Goal: Task Accomplishment & Management: Complete application form

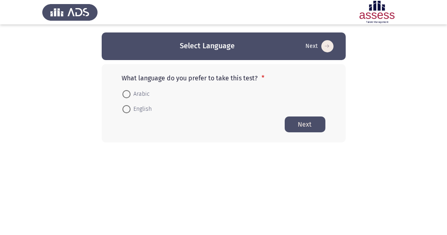
click at [125, 91] on span at bounding box center [126, 94] width 8 height 8
click at [125, 91] on input "Arabic" at bounding box center [126, 94] width 8 height 8
radio input "true"
click at [310, 126] on button "Next" at bounding box center [304, 124] width 41 height 16
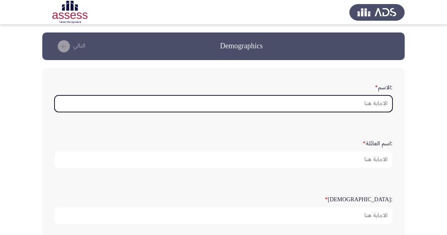
click at [375, 104] on input ":الاسم *" at bounding box center [223, 103] width 338 height 17
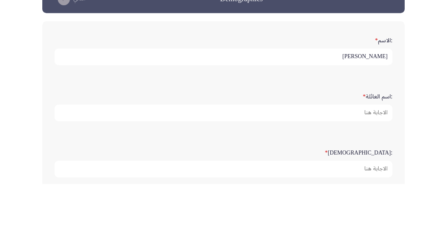
click at [307, 105] on input "عبدالحافظ فتحي عبدالحافظ" at bounding box center [223, 103] width 338 height 17
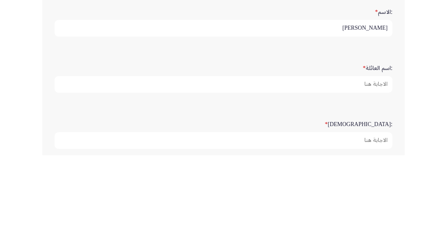
type input "عبدالحافظ"
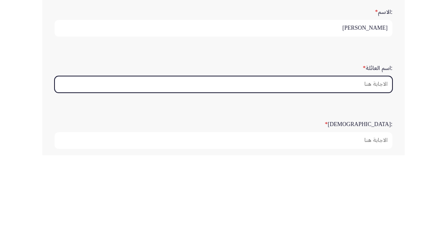
click at [359, 160] on input ":اسم العائلة *" at bounding box center [223, 160] width 338 height 17
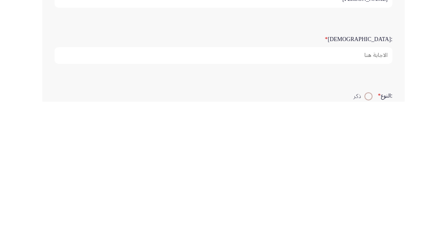
scroll to position [33, 0]
type input "فتحي عبدالحافظ"
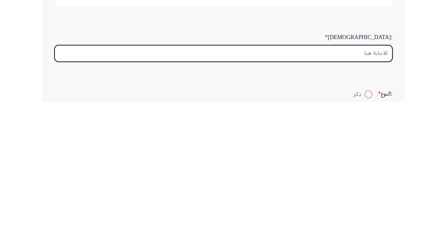
click at [368, 182] on input ":السن *" at bounding box center [223, 182] width 338 height 17
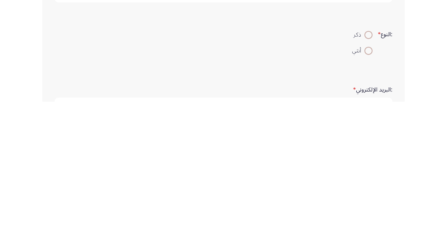
type input "36"
click at [359, 164] on span "ذكر" at bounding box center [358, 164] width 11 height 10
click at [364, 164] on input "ذكر" at bounding box center [368, 164] width 8 height 8
radio input "true"
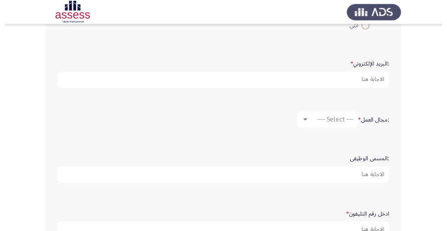
scroll to position [253, 0]
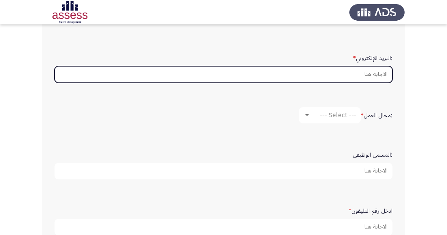
click at [356, 75] on input ":البريد الإلكتروني *" at bounding box center [223, 74] width 338 height 17
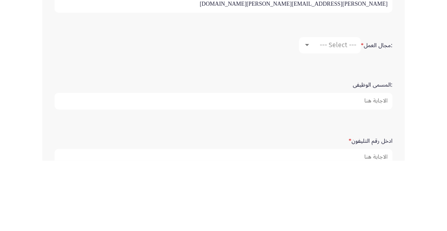
type input "Abdel-hafez.fathy@ibnsina-pharma.com"
click at [319, 114] on span "--- Select ---" at bounding box center [337, 115] width 37 height 8
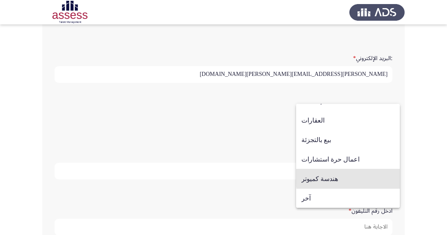
scroll to position [250, 0]
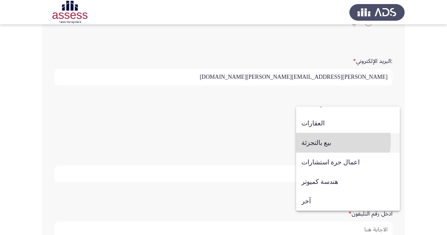
click at [316, 141] on span "بيع بالتجزئة" at bounding box center [347, 143] width 93 height 20
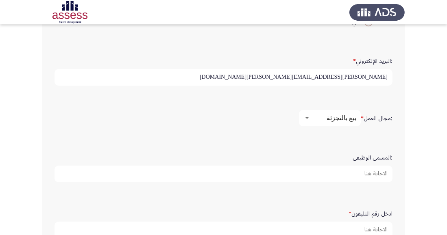
click at [372, 174] on input ":المسمى الوظيفى" at bounding box center [223, 174] width 338 height 17
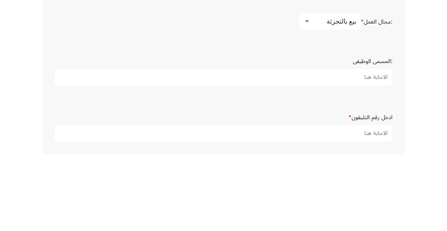
scroll to position [271, 0]
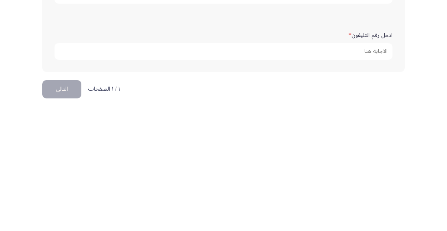
type input "مشرف توزيع"
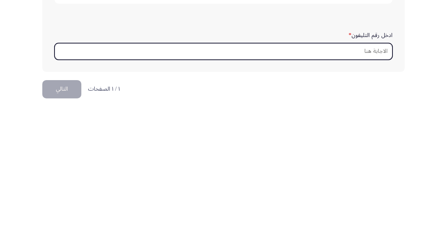
click at [368, 179] on input "ادخل رقم التليفون *" at bounding box center [223, 180] width 338 height 17
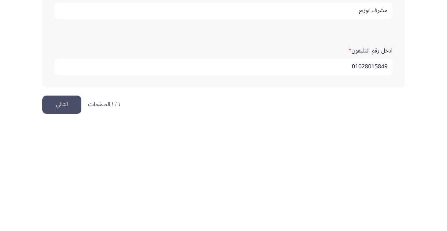
scroll to position [309, 0]
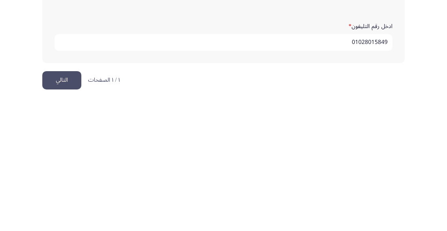
type input "01028015849"
click at [58, 207] on button "التالي" at bounding box center [61, 209] width 39 height 18
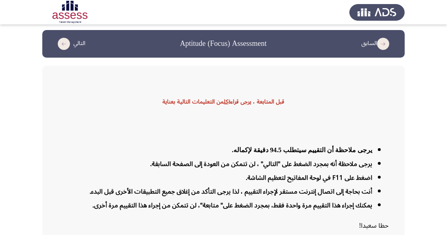
scroll to position [0, 0]
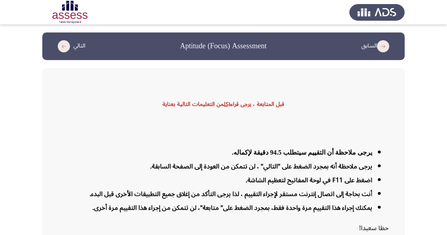
click at [79, 41] on button "التالي" at bounding box center [70, 46] width 36 height 13
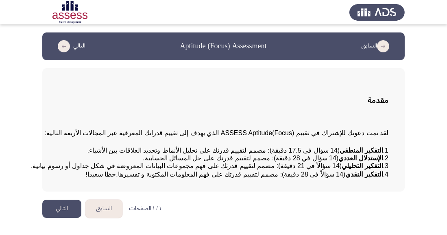
click at [56, 218] on button "التالي" at bounding box center [61, 209] width 39 height 18
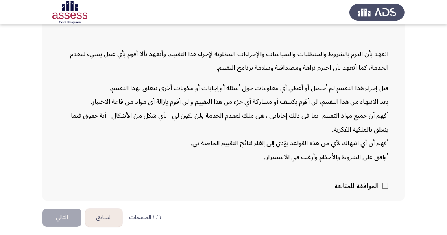
scroll to position [121, 0]
click at [65, 227] on button "التالي" at bounding box center [61, 218] width 39 height 18
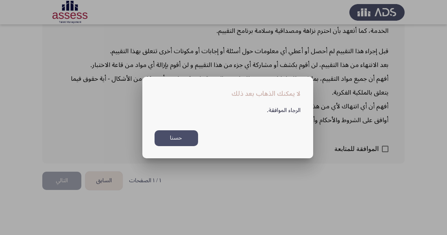
scroll to position [0, 0]
click at [171, 146] on button "حسنا" at bounding box center [175, 138] width 43 height 16
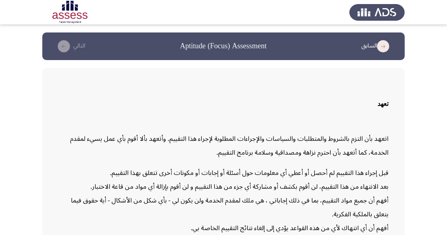
scroll to position [121, 0]
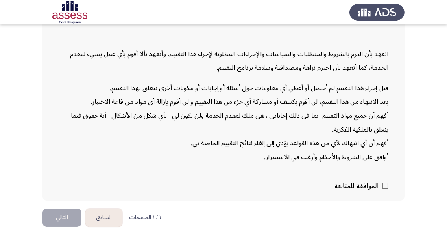
click at [392, 201] on div "تعهد اتعهد بأن التزم بالشروط والمتطلبات والسياسات والإجراءات المطلوبة لإجراء هذ…" at bounding box center [223, 91] width 362 height 217
click at [387, 189] on span at bounding box center [385, 186] width 7 height 7
click at [385, 190] on input "الموافقة للمتابعة" at bounding box center [384, 189] width 0 height 0
checkbox input "true"
click at [67, 227] on button "التالي" at bounding box center [61, 218] width 39 height 18
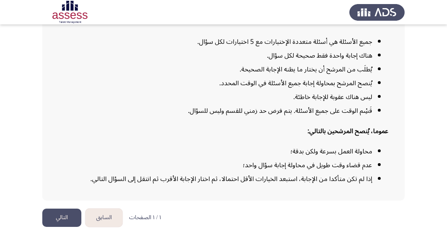
scroll to position [147, 0]
click at [68, 227] on button "التالي" at bounding box center [61, 218] width 39 height 18
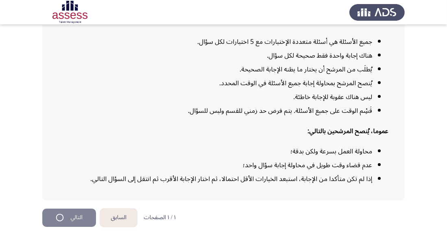
scroll to position [0, 0]
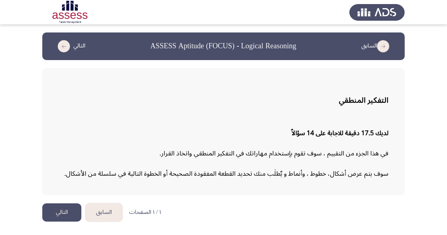
click at [446, 230] on html "السابق ASSESS Aptitude (FOCUS) - Logical Reasoning التالي التفكير المنطقي لديك …" at bounding box center [223, 115] width 447 height 230
click at [72, 214] on button "التالي" at bounding box center [61, 213] width 39 height 18
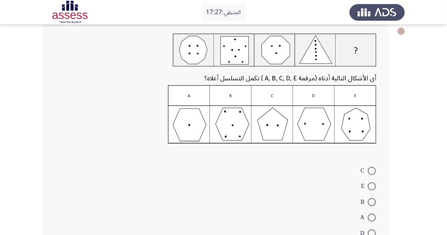
scroll to position [45, 0]
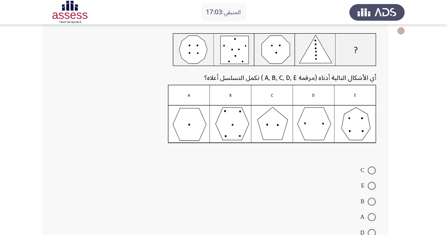
click at [205, 132] on img at bounding box center [272, 114] width 208 height 59
click at [193, 92] on img at bounding box center [272, 114] width 208 height 59
click at [180, 130] on img at bounding box center [272, 114] width 208 height 59
click at [189, 125] on img at bounding box center [272, 114] width 208 height 59
click at [372, 214] on span at bounding box center [371, 217] width 8 height 8
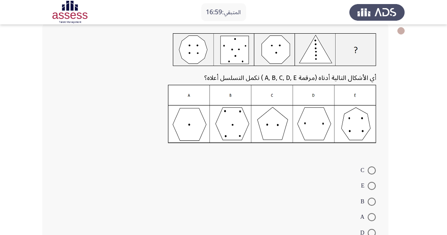
click at [372, 214] on input "A" at bounding box center [371, 217] width 8 height 8
radio input "true"
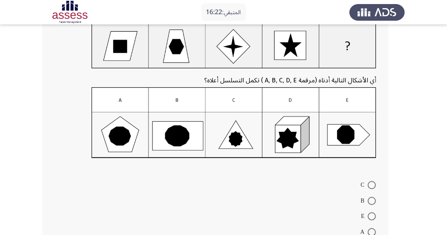
scroll to position [56, 0]
click at [374, 203] on span at bounding box center [371, 201] width 8 height 8
click at [374, 203] on input "B" at bounding box center [371, 201] width 8 height 8
radio input "true"
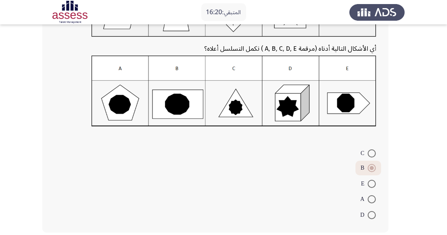
scroll to position [94, 0]
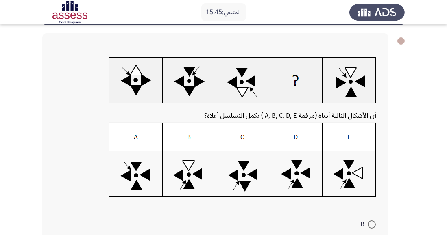
scroll to position [66, 0]
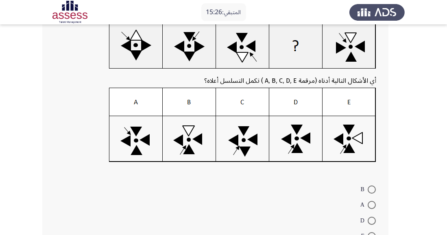
click at [368, 221] on span at bounding box center [371, 221] width 8 height 8
click at [368, 221] on input "D" at bounding box center [371, 221] width 8 height 8
radio input "true"
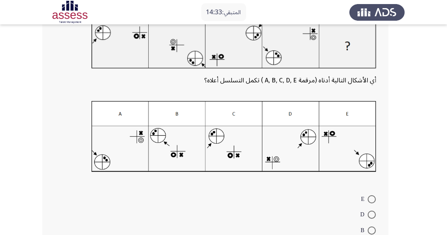
scroll to position [61, 0]
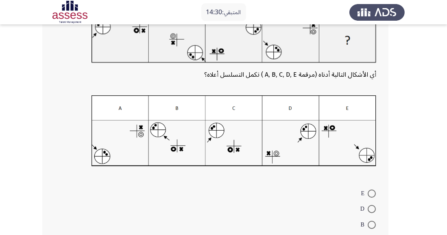
click at [369, 198] on label "E" at bounding box center [367, 194] width 15 height 10
click at [369, 198] on input "E" at bounding box center [371, 194] width 8 height 8
radio input "true"
click at [370, 211] on span at bounding box center [371, 208] width 8 height 8
click at [370, 211] on input "D" at bounding box center [371, 208] width 8 height 8
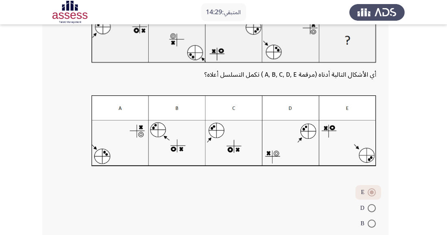
radio input "true"
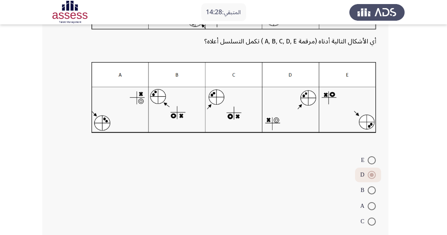
scroll to position [108, 0]
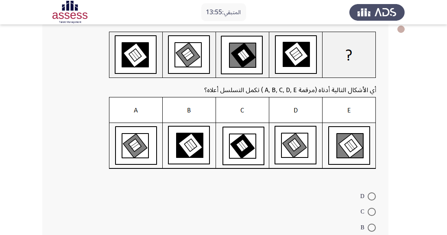
scroll to position [45, 0]
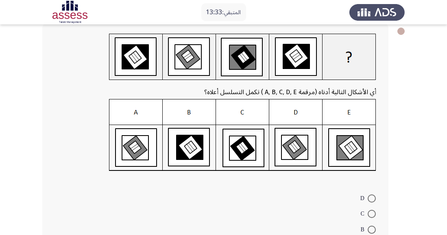
click at [243, 147] on img at bounding box center [242, 135] width 267 height 72
click at [373, 217] on span at bounding box center [371, 214] width 8 height 8
click at [373, 217] on input "C" at bounding box center [371, 214] width 8 height 8
radio input "true"
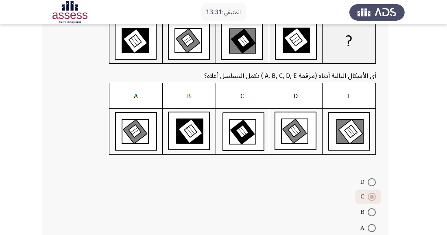
scroll to position [96, 0]
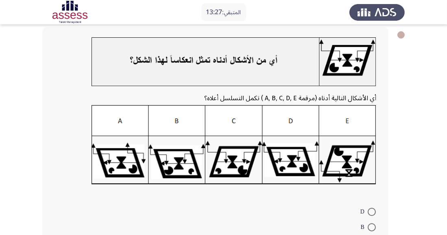
scroll to position [48, 0]
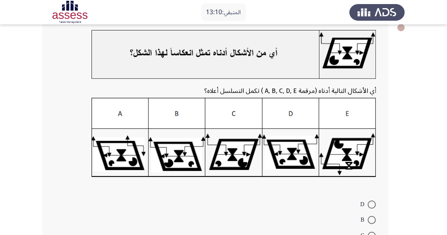
click at [375, 207] on span at bounding box center [371, 205] width 8 height 8
click at [375, 207] on input "D" at bounding box center [371, 205] width 8 height 8
radio input "true"
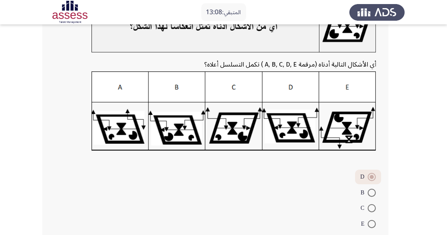
scroll to position [106, 0]
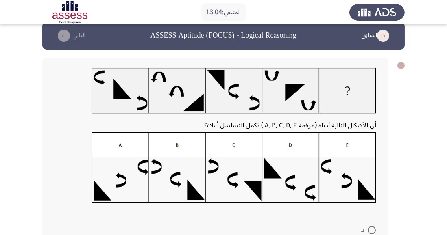
scroll to position [13, 0]
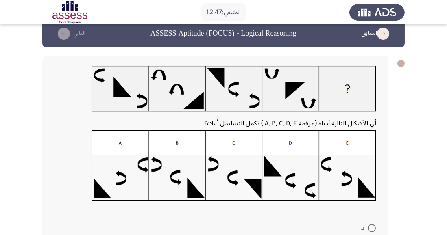
click at [372, 224] on span at bounding box center [371, 228] width 8 height 8
click at [372, 224] on input "E" at bounding box center [371, 228] width 8 height 8
radio input "true"
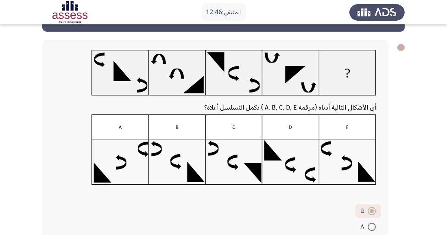
scroll to position [93, 0]
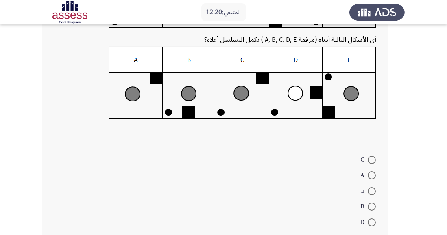
scroll to position [98, 0]
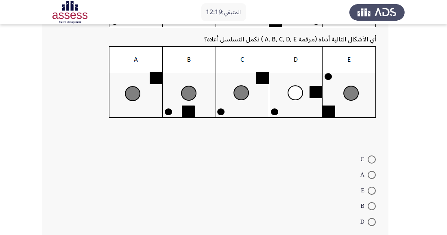
click at [371, 159] on span at bounding box center [371, 160] width 8 height 8
click at [371, 159] on input "C" at bounding box center [371, 160] width 8 height 8
radio input "true"
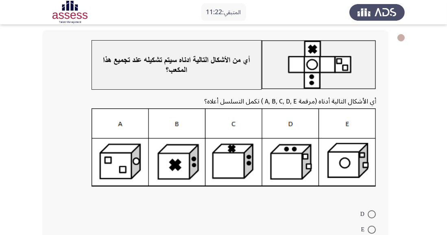
scroll to position [39, 0]
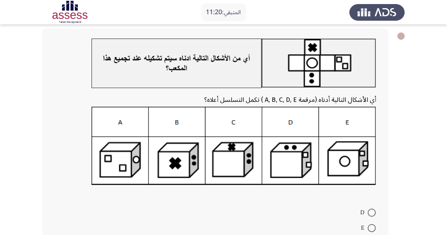
click at [370, 231] on span at bounding box center [371, 228] width 8 height 8
click at [370, 231] on input "E" at bounding box center [371, 228] width 8 height 8
radio input "true"
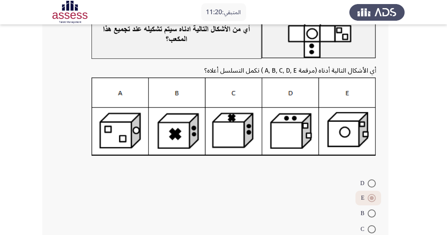
scroll to position [105, 0]
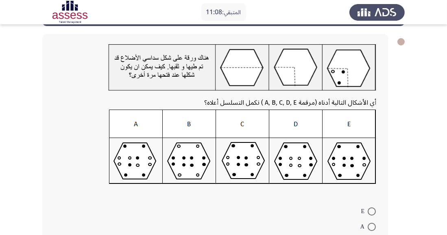
scroll to position [24, 0]
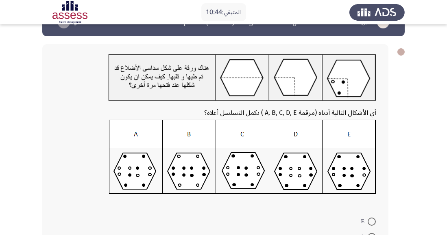
click at [245, 178] on img at bounding box center [242, 157] width 267 height 75
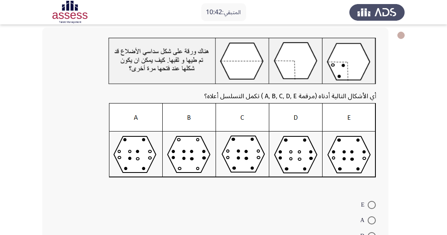
scroll to position [44, 0]
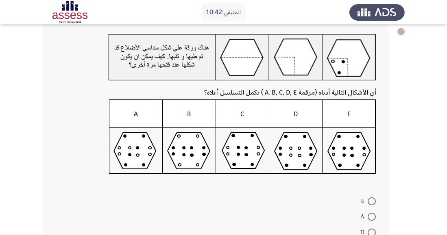
radio input "true"
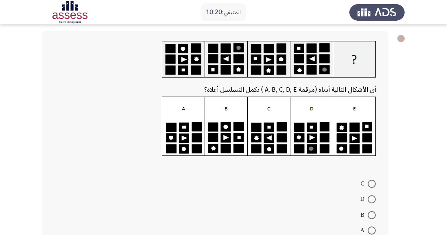
scroll to position [38, 0]
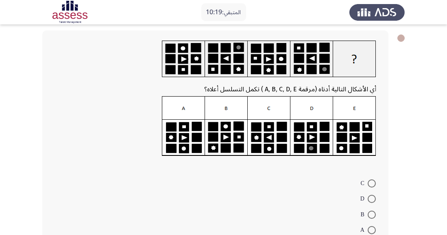
click at [368, 200] on span at bounding box center [371, 199] width 8 height 8
click at [368, 200] on input "D" at bounding box center [371, 199] width 8 height 8
radio input "true"
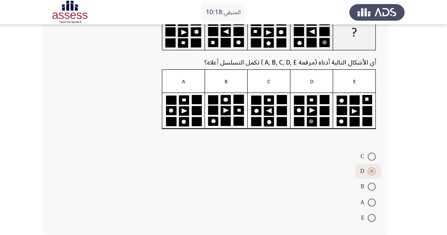
scroll to position [74, 0]
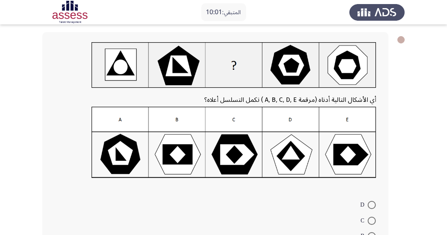
scroll to position [34, 0]
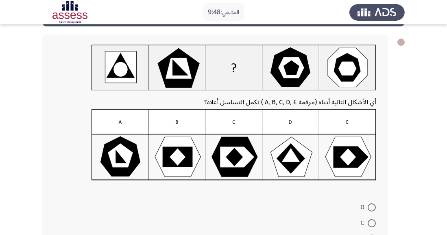
click at [379, 200] on mat-radio-button "D" at bounding box center [368, 207] width 26 height 16
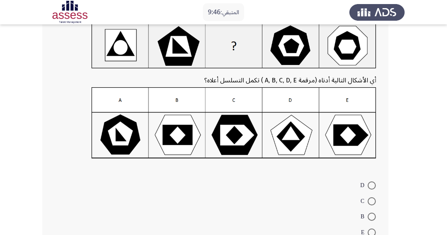
click at [370, 235] on span at bounding box center [371, 233] width 8 height 8
click at [370, 235] on input "E" at bounding box center [371, 233] width 8 height 8
radio input "true"
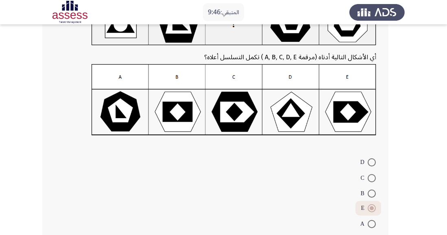
scroll to position [79, 0]
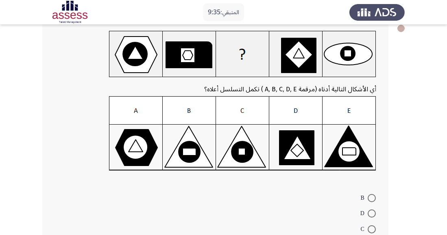
scroll to position [59, 0]
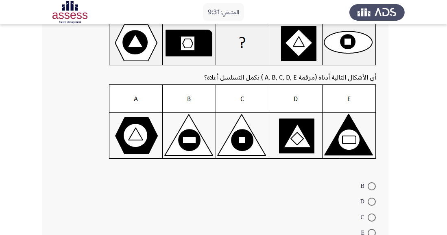
radio input "true"
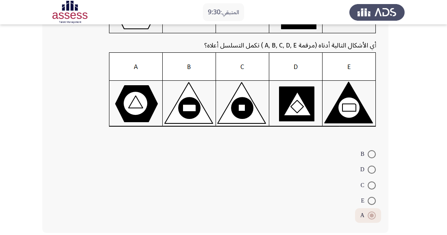
scroll to position [98, 0]
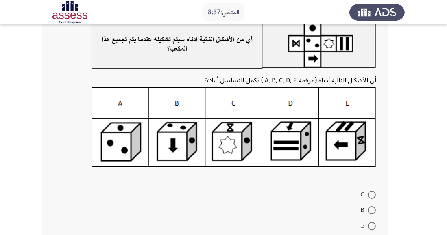
scroll to position [52, 0]
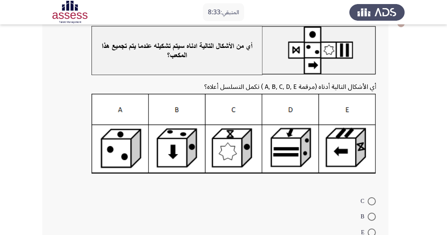
click at [339, 157] on img at bounding box center [233, 134] width 284 height 80
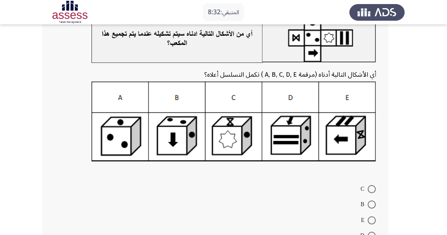
scroll to position [67, 0]
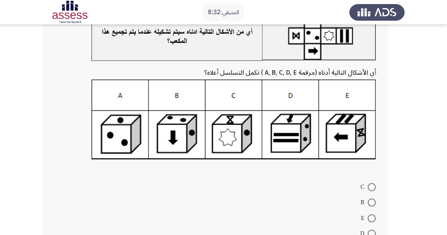
click at [372, 218] on span at bounding box center [371, 219] width 8 height 8
click at [372, 218] on input "E" at bounding box center [371, 219] width 8 height 8
radio input "true"
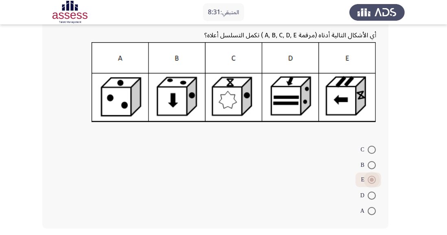
scroll to position [106, 0]
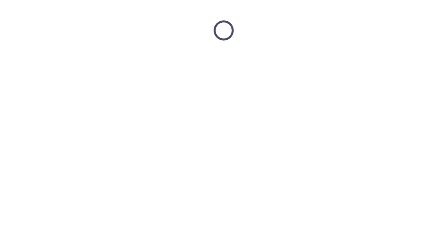
scroll to position [0, 0]
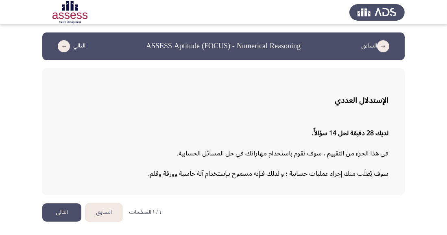
click at [67, 209] on button "التالي" at bounding box center [61, 213] width 39 height 18
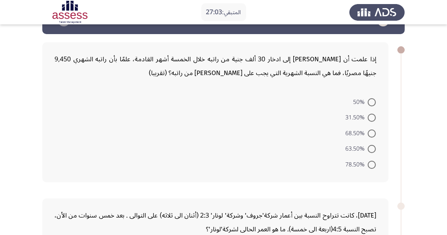
scroll to position [52, 0]
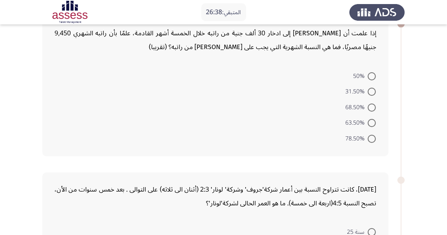
click at [374, 113] on mat-radio-button "68.50%" at bounding box center [360, 107] width 41 height 16
click at [371, 126] on span at bounding box center [371, 123] width 8 height 8
click at [371, 126] on input "63.50%" at bounding box center [371, 123] width 8 height 8
radio input "true"
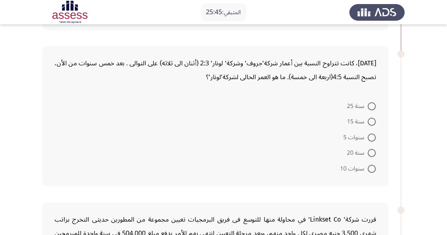
scroll to position [177, 0]
click at [375, 171] on span at bounding box center [371, 169] width 8 height 8
click at [375, 171] on input "سنوات 10" at bounding box center [371, 169] width 8 height 8
radio input "true"
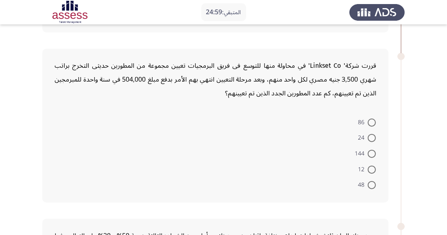
scroll to position [325, 0]
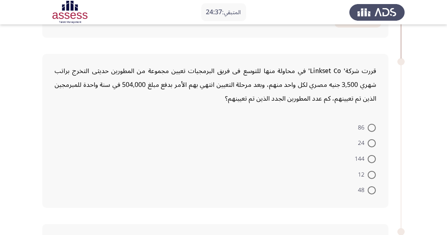
click at [371, 174] on span at bounding box center [371, 175] width 8 height 8
click at [371, 174] on input "12" at bounding box center [371, 175] width 8 height 8
radio input "true"
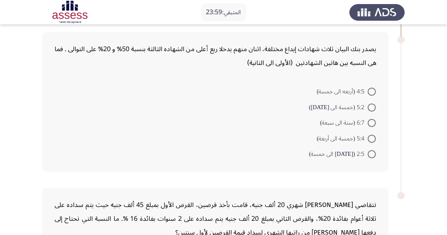
scroll to position [516, 0]
click at [368, 151] on span at bounding box center [371, 154] width 8 height 8
click at [368, 151] on input "2:5 (أثنين الى خمسة)" at bounding box center [371, 154] width 8 height 8
radio input "true"
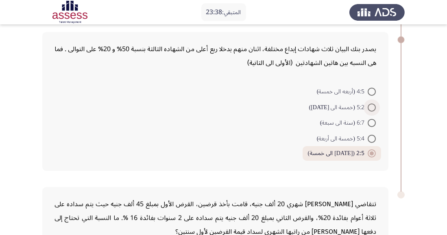
click at [371, 108] on span at bounding box center [371, 108] width 8 height 8
click at [371, 108] on input "5:2 (خمسة الى أثنين)" at bounding box center [371, 108] width 8 height 8
radio input "true"
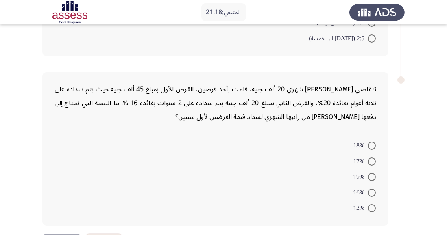
scroll to position [629, 0]
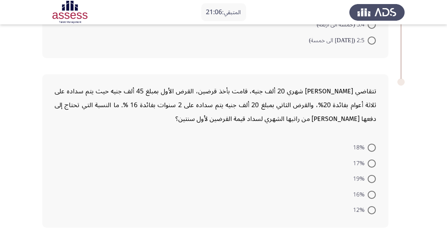
click at [368, 209] on span at bounding box center [371, 210] width 8 height 8
click at [368, 209] on input "12%" at bounding box center [371, 210] width 8 height 8
radio input "true"
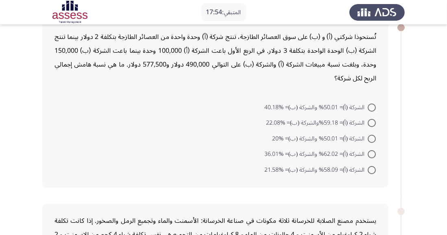
scroll to position [46, 0]
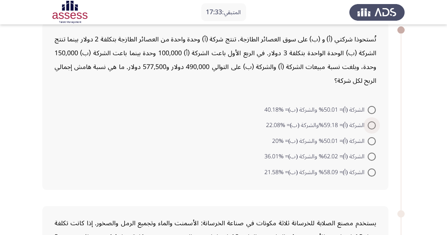
click at [369, 128] on span at bounding box center [371, 125] width 8 height 8
click at [369, 128] on input "الشركة (أ)= 59.18%والشركة (ب)= %22.08" at bounding box center [371, 125] width 8 height 8
radio input "true"
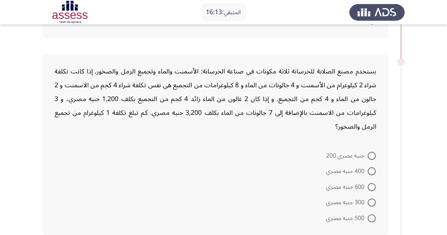
scroll to position [197, 0]
click at [375, 189] on span at bounding box center [371, 187] width 8 height 8
click at [375, 189] on input "600 جنيه مصري" at bounding box center [371, 187] width 8 height 8
radio input "true"
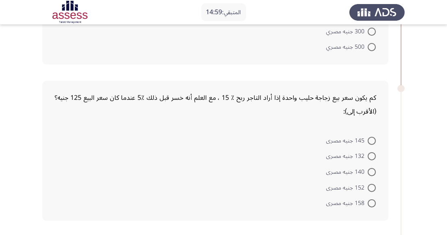
scroll to position [365, 0]
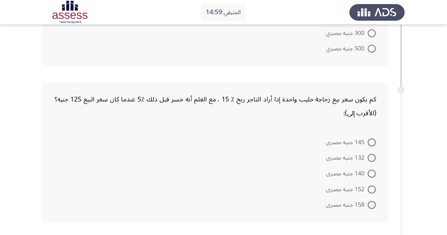
click at [362, 192] on span "152 جنيه مصرى" at bounding box center [346, 190] width 41 height 10
click at [367, 192] on input "152 جنيه مصرى" at bounding box center [371, 190] width 8 height 8
radio input "true"
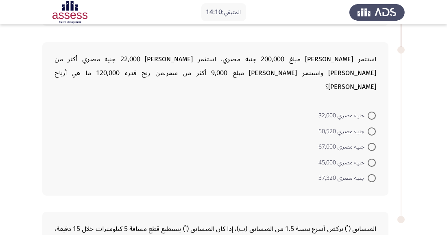
scroll to position [566, 0]
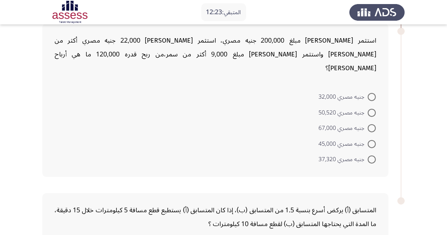
click at [357, 108] on span "جنيه مصري 50,520" at bounding box center [342, 113] width 49 height 10
click at [367, 109] on input "جنيه مصري 50,520" at bounding box center [371, 113] width 8 height 8
radio input "true"
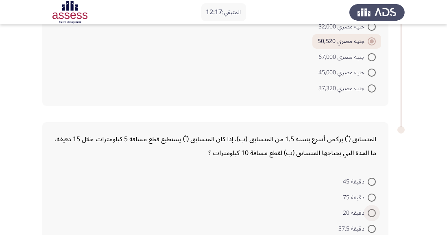
scroll to position [670, 0]
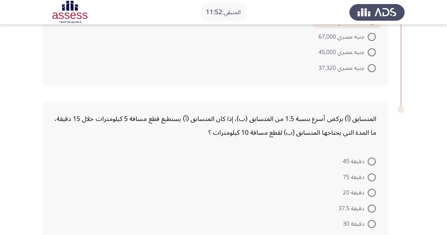
click at [227, 193] on form "دقيقة 45 دقيقة 75 دقيقة 20 دقيقة 37.5 دقيقة 30" at bounding box center [214, 193] width 321 height 78
click at [182, 166] on form "دقيقة 45 دقيقة 75 دقيقة 20 دقيقة 37.5 دقيقة 30" at bounding box center [214, 193] width 321 height 78
click at [371, 209] on span at bounding box center [371, 209] width 0 height 0
click at [371, 205] on input "دقيقة 37.5" at bounding box center [371, 209] width 8 height 8
radio input "true"
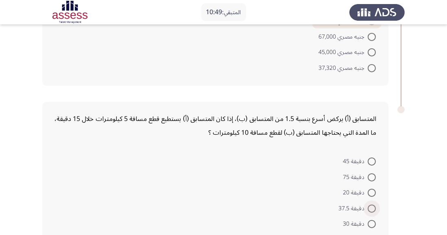
scroll to position [670, 0]
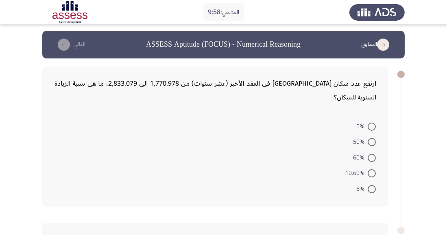
scroll to position [0, 0]
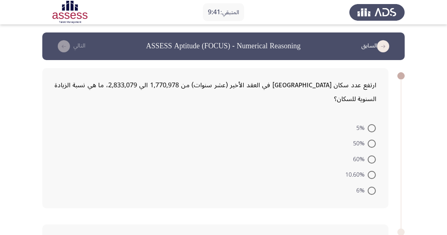
click at [368, 156] on span at bounding box center [371, 160] width 8 height 8
click at [368, 156] on input "60%" at bounding box center [371, 160] width 8 height 8
radio input "true"
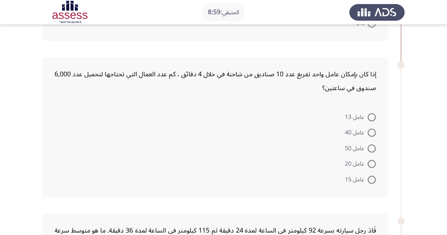
scroll to position [165, 0]
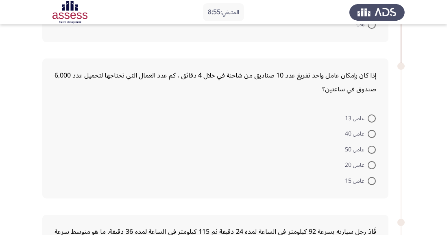
click at [260, 137] on form "عامل 13 عامل 40 عامل 50 عامل 20 عامل 15" at bounding box center [214, 149] width 321 height 78
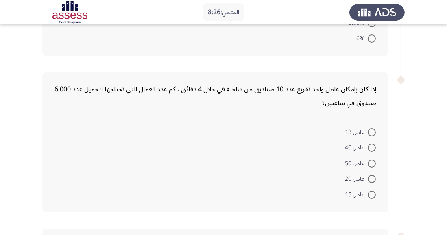
click at [368, 175] on span at bounding box center [371, 179] width 8 height 8
click at [368, 175] on input "عامل 20" at bounding box center [371, 179] width 8 height 8
radio input "true"
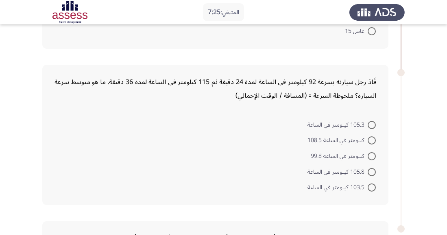
scroll to position [310, 0]
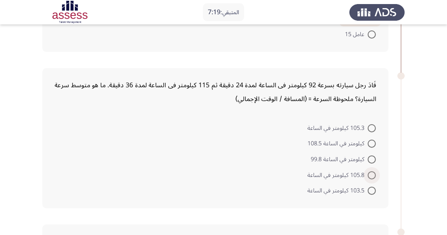
click at [371, 171] on span at bounding box center [371, 175] width 8 height 8
click at [371, 171] on input "105.8 كيلومتر في الساعة" at bounding box center [371, 175] width 8 height 8
radio input "true"
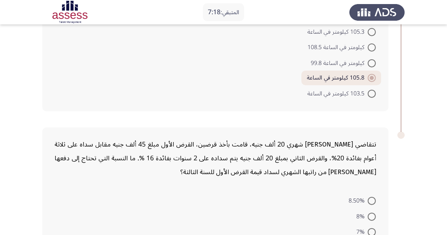
scroll to position [447, 0]
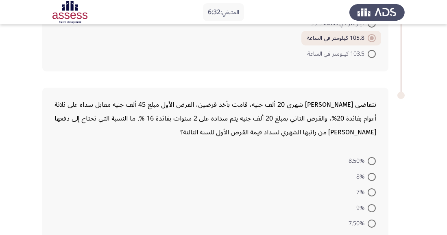
click at [373, 233] on div "تتقاضي مريم راتب شهري 20 ألف جنيه، قامت بأخذ قرضين، القرض الأول مبلغ 45 ألف جني…" at bounding box center [223, 165] width 362 height 170
click at [238, 209] on form "8.50% 8% 7% 9% 7.50%" at bounding box center [214, 192] width 321 height 78
click at [233, 167] on form "8.50% 8% 7% 9% 7.50%" at bounding box center [214, 192] width 321 height 78
click at [210, 189] on form "8.50% 8% 7% 9% 7.50%" at bounding box center [214, 192] width 321 height 78
click at [371, 224] on span at bounding box center [371, 224] width 0 height 0
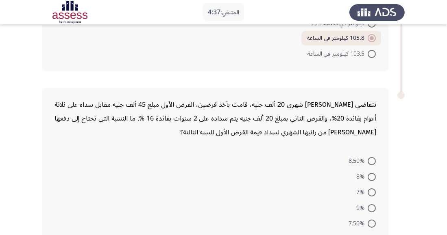
click at [371, 220] on input "7.50%" at bounding box center [371, 224] width 8 height 8
radio input "true"
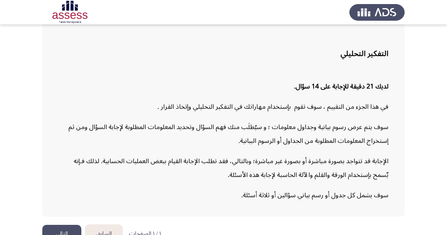
scroll to position [60, 0]
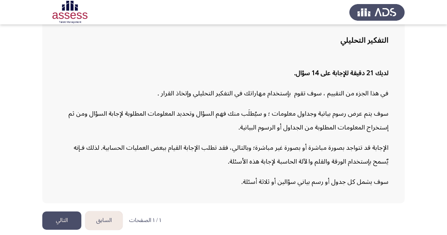
click at [76, 230] on button "التالي" at bounding box center [61, 221] width 39 height 18
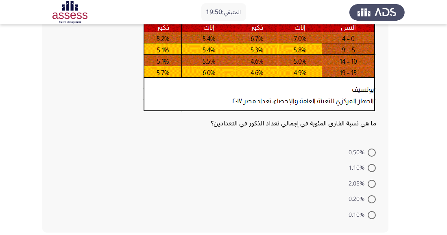
scroll to position [112, 0]
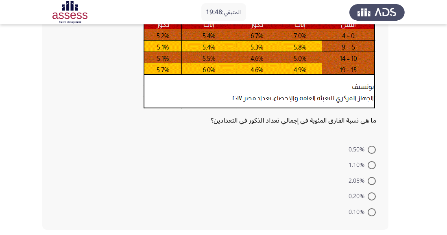
click at [371, 196] on span at bounding box center [371, 197] width 8 height 8
click at [371, 196] on input "0.20%" at bounding box center [371, 197] width 8 height 8
radio input "true"
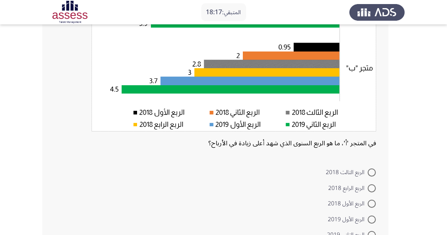
scroll to position [131, 0]
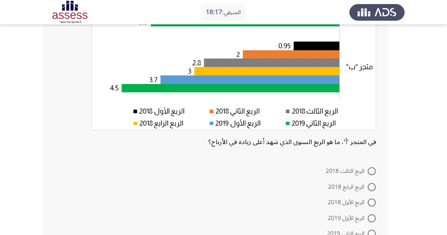
click at [371, 221] on span at bounding box center [371, 219] width 8 height 8
click at [371, 221] on input "الربع الأول 2019" at bounding box center [371, 219] width 8 height 8
radio input "true"
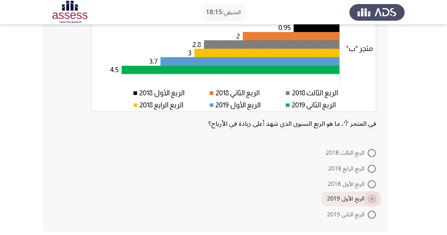
scroll to position [155, 0]
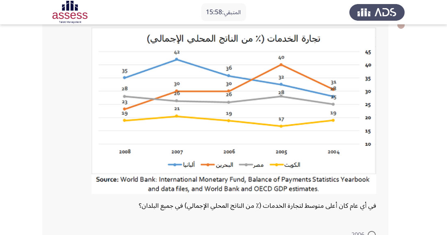
scroll to position [50, 0]
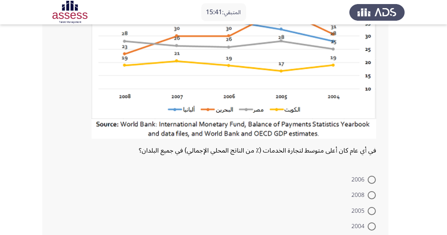
radio input "true"
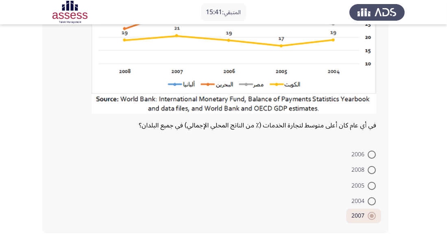
scroll to position [139, 0]
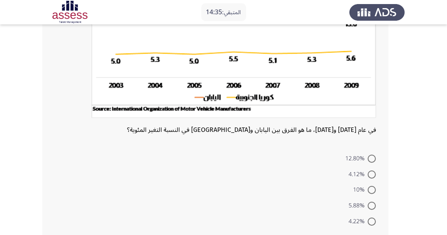
scroll to position [136, 0]
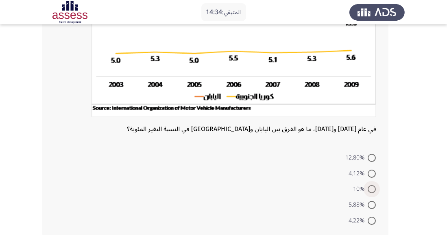
click at [374, 186] on span at bounding box center [371, 189] width 8 height 8
click at [374, 186] on input "10%" at bounding box center [371, 189] width 8 height 8
radio input "true"
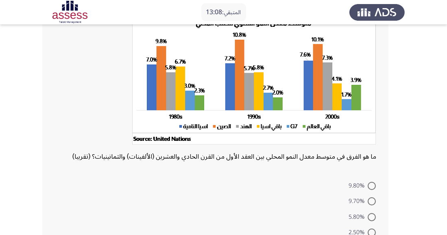
scroll to position [62, 0]
click at [371, 233] on span at bounding box center [371, 233] width 0 height 0
click at [371, 232] on input "2.50%" at bounding box center [371, 233] width 8 height 8
radio input "true"
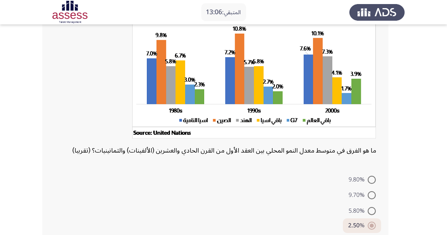
scroll to position [100, 0]
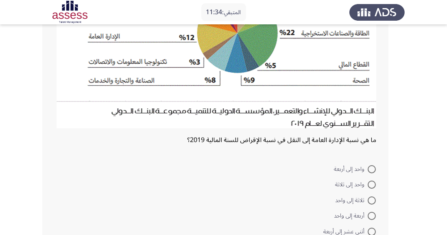
scroll to position [143, 0]
click at [371, 216] on span at bounding box center [371, 216] width 8 height 8
click at [371, 216] on input "أربعة إلى واحد" at bounding box center [371, 216] width 8 height 8
radio input "true"
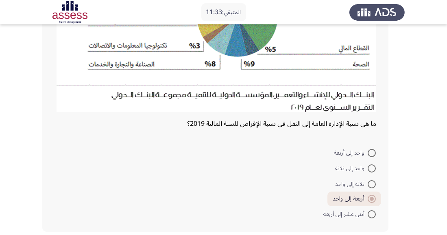
scroll to position [165, 0]
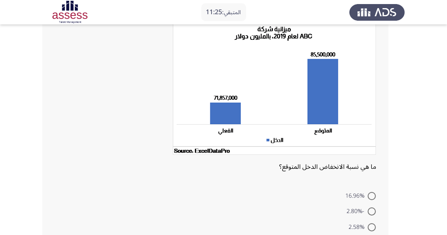
scroll to position [56, 0]
click at [139, 214] on form "16.96% -2.80% 2.58% 15.96% 11.69%" at bounding box center [214, 226] width 321 height 78
click at [152, 214] on form "16.96% -2.80% 2.58% 15.96% 11.69%" at bounding box center [214, 226] width 321 height 78
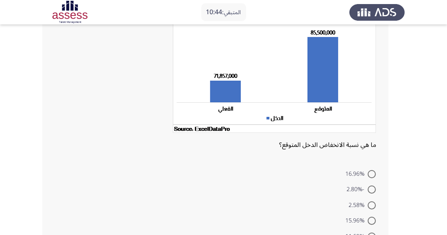
scroll to position [78, 0]
click at [368, 192] on span at bounding box center [371, 190] width 8 height 8
click at [368, 192] on input "-2.80%" at bounding box center [371, 190] width 8 height 8
radio input "true"
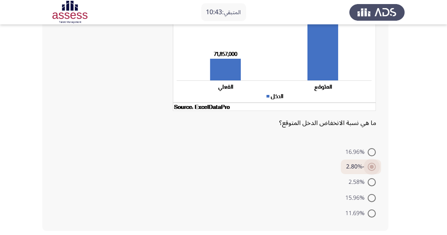
scroll to position [104, 0]
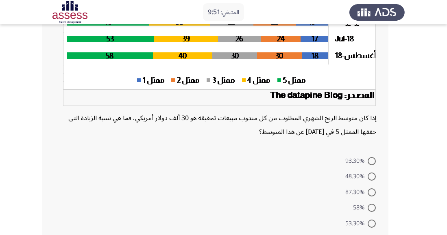
scroll to position [170, 0]
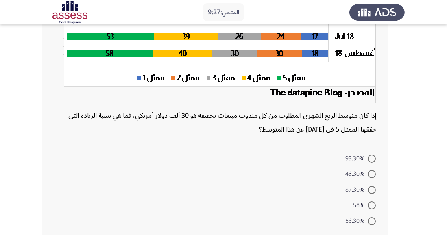
click at [371, 159] on span at bounding box center [371, 159] width 0 height 0
click at [371, 158] on input "93.30%" at bounding box center [371, 159] width 8 height 8
radio input "true"
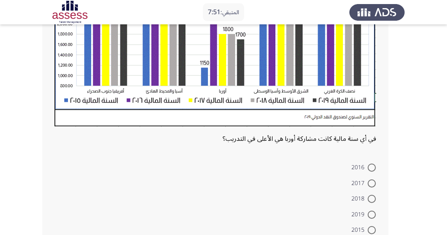
scroll to position [238, 0]
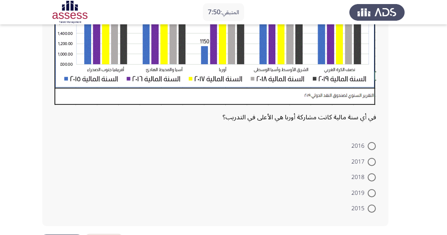
click at [369, 212] on span at bounding box center [371, 209] width 8 height 8
click at [369, 212] on input "2015" at bounding box center [371, 209] width 8 height 8
radio input "true"
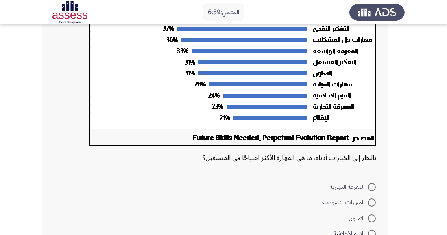
scroll to position [145, 0]
click at [371, 199] on span at bounding box center [371, 203] width 8 height 8
click at [371, 199] on input "المهارات التسويقية" at bounding box center [371, 203] width 8 height 8
radio input "true"
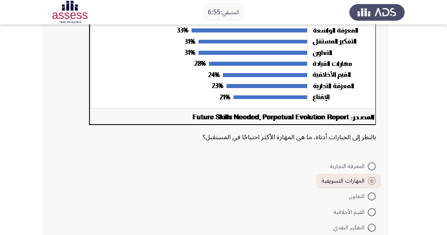
scroll to position [184, 0]
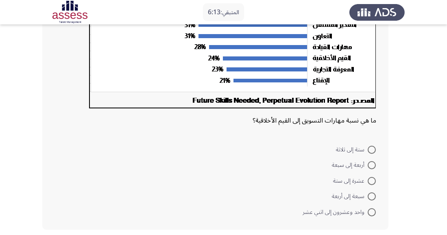
scroll to position [185, 0]
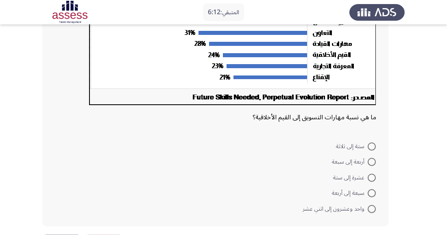
click at [374, 183] on mat-radio-button "عشرة إلى ستة" at bounding box center [353, 177] width 53 height 16
click at [367, 201] on mat-radio-button "واحد وعشرون إلى اثني عشر" at bounding box center [339, 209] width 84 height 16
click at [368, 205] on span at bounding box center [371, 209] width 8 height 8
click at [368, 205] on input "واحد وعشرون إلى اثني عشر" at bounding box center [371, 209] width 8 height 8
radio input "true"
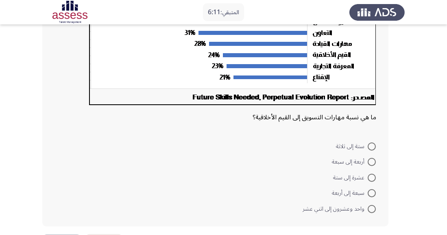
scroll to position [184, 0]
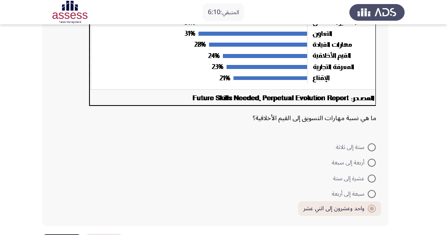
click at [373, 200] on mat-radio-button "سبعة إلى أربعة" at bounding box center [353, 194] width 54 height 16
click at [368, 202] on mat-radio-button "واحد وعشرون إلى اثني عشر" at bounding box center [339, 209] width 83 height 15
click at [371, 193] on span at bounding box center [371, 194] width 8 height 8
click at [371, 193] on input "سبعة إلى أربعة" at bounding box center [371, 194] width 8 height 8
radio input "true"
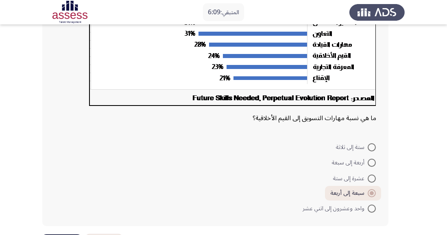
click at [371, 190] on span at bounding box center [371, 193] width 8 height 8
click at [371, 190] on input "سبعة إلى أربعة" at bounding box center [371, 193] width 8 height 8
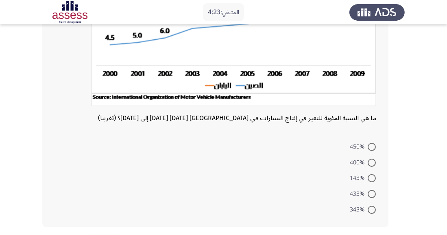
scroll to position [147, 0]
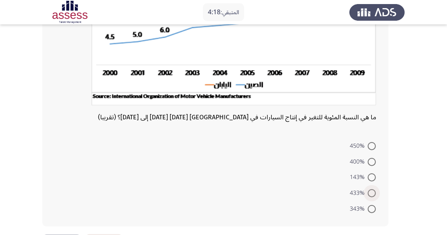
click at [371, 195] on span at bounding box center [371, 193] width 8 height 8
click at [371, 195] on input "433%" at bounding box center [371, 193] width 8 height 8
radio input "true"
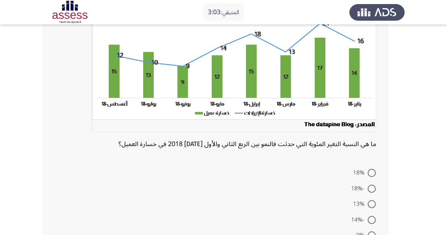
scroll to position [111, 0]
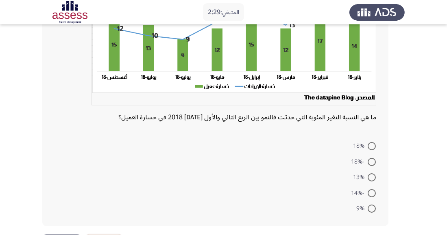
click at [362, 204] on span "9%" at bounding box center [361, 209] width 11 height 10
click at [367, 205] on input "9%" at bounding box center [371, 209] width 8 height 8
radio input "true"
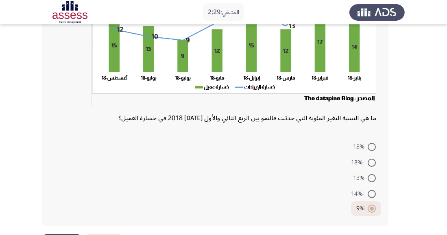
click at [368, 195] on span at bounding box center [371, 194] width 8 height 8
click at [368, 195] on input "-14%" at bounding box center [371, 194] width 8 height 8
radio input "true"
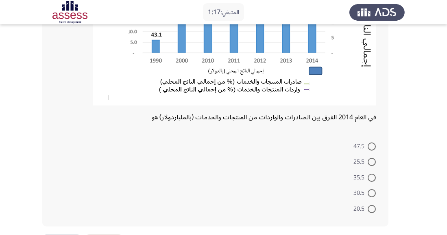
click at [368, 177] on span at bounding box center [371, 178] width 8 height 8
click at [368, 177] on input "35.5" at bounding box center [371, 178] width 8 height 8
radio input "true"
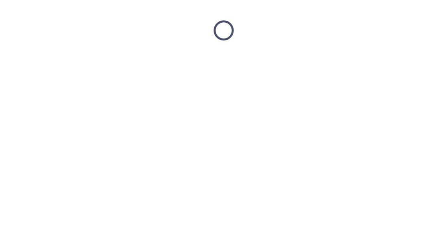
scroll to position [0, 0]
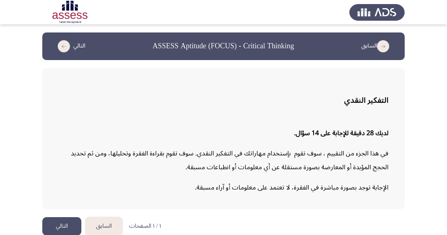
click at [63, 232] on button "التالي" at bounding box center [61, 226] width 39 height 18
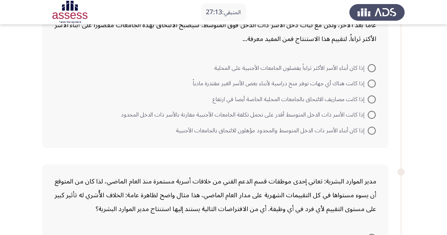
scroll to position [74, 0]
click at [375, 67] on span at bounding box center [371, 68] width 8 height 8
click at [375, 67] on input "إذا كان أبناء الأسر الأكثر ثراءاً يفضلون الجامعات الأجنبية على المحلية" at bounding box center [371, 68] width 8 height 8
radio input "true"
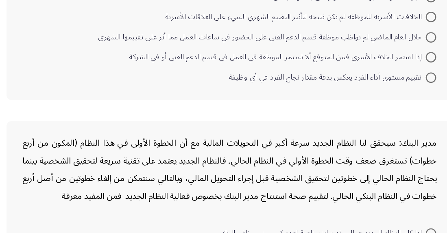
scroll to position [268, 0]
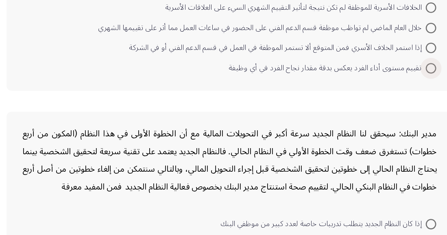
click at [371, 108] on span at bounding box center [371, 106] width 8 height 8
click at [371, 108] on input "تقييم مستوى أداء الفرد يعكس بدقة مقدار نجاح الفرد في أي وظيفة" at bounding box center [371, 106] width 8 height 8
radio input "true"
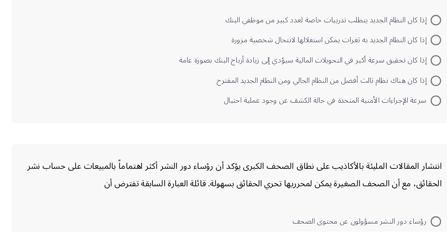
scroll to position [438, 0]
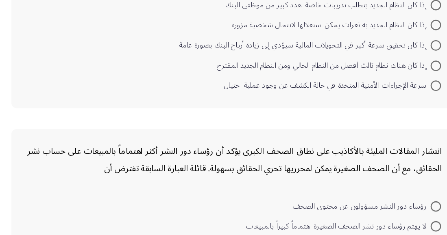
click at [364, 85] on span "إذا كان تحقيق سرعة أكبر في التحويلات المالية سيؤدي إلى زيادة أرباح البنك بصورة …" at bounding box center [269, 88] width 195 height 10
click at [367, 85] on input "إذا كان تحقيق سرعة أكبر في التحويلات المالية سيؤدي إلى زيادة أرباح البنك بصورة …" at bounding box center [371, 88] width 8 height 8
radio input "true"
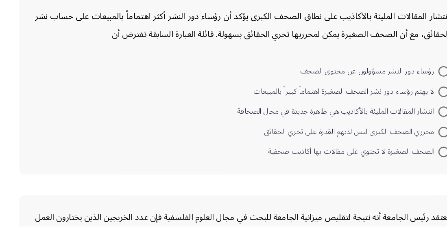
scroll to position [534, 0]
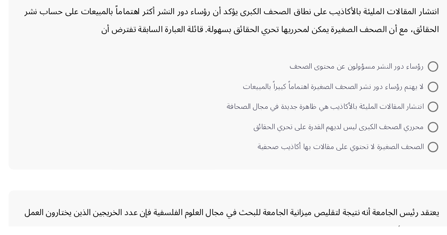
click at [367, 141] on span at bounding box center [371, 143] width 8 height 8
click at [367, 141] on input "انتشار المقالات المليئة بالأكاذيب هي ظاهرة جديدة في مجال الصحافة" at bounding box center [371, 143] width 8 height 8
radio input "true"
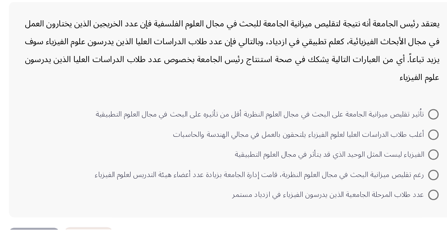
scroll to position [684, 0]
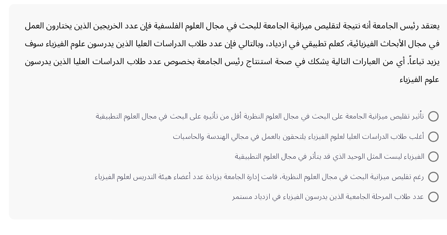
click at [364, 208] on span "عدد طلاب المرحلة الجامعية الذين يدرسون الفيزياء في ازدياد مستمر" at bounding box center [291, 211] width 152 height 10
click at [367, 208] on input "عدد طلاب المرحلة الجامعية الذين يدرسون الفيزياء في ازدياد مستمر" at bounding box center [371, 210] width 8 height 8
radio input "true"
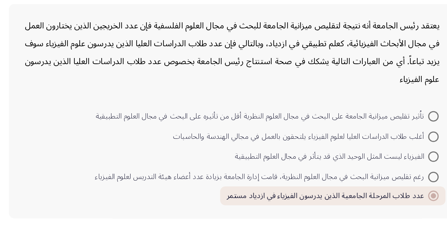
scroll to position [683, 0]
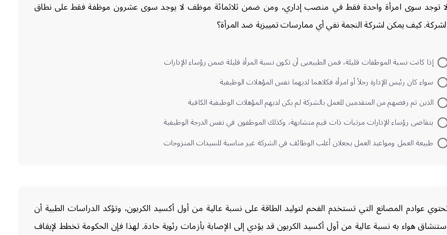
scroll to position [43, 0]
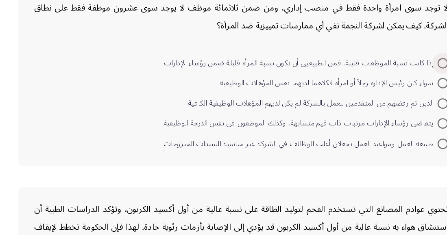
click at [362, 98] on span "إذا كانت نسبة الموظفات قليلة، فمن الطبيعيى أن تكون نسبة المرأة قليلة ضمن رؤساء …" at bounding box center [261, 99] width 212 height 10
click at [367, 98] on input "إذا كانت نسبة الموظفات قليلة، فمن الطبيعيى أن تكون نسبة المرأة قليلة ضمن رؤساء …" at bounding box center [371, 99] width 8 height 8
radio input "true"
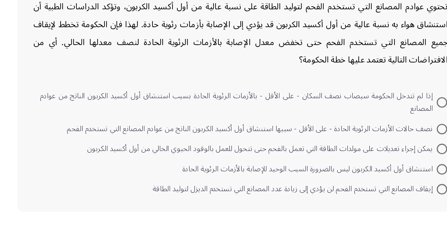
scroll to position [193, 0]
click at [66, 195] on form "إذا لم تتدخل الحكومة سيصاب نصف السكان - على الأقل - بالأزمات الرئوية الحادة بسب…" at bounding box center [214, 167] width 321 height 87
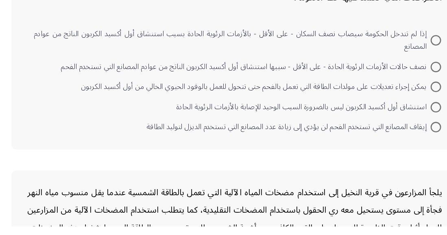
scroll to position [238, 0]
click at [367, 129] on span at bounding box center [371, 127] width 8 height 8
click at [367, 129] on input "يمكن إجراء تعديلات على مولدات الطاقة التي تعمل بالفحم حتى تتحول للعمل بالوقود ا…" at bounding box center [371, 127] width 8 height 8
radio input "true"
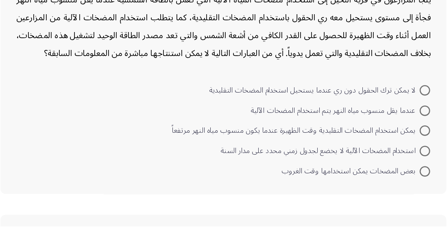
scroll to position [387, 0]
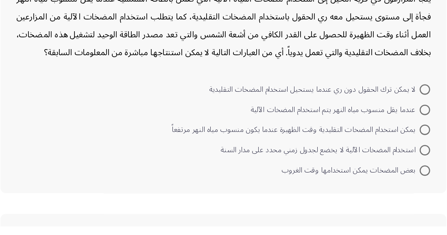
click at [369, 162] on span at bounding box center [371, 160] width 8 height 8
click at [369, 162] on input "يمكن استخدام المضخات التقليدية وقت الظهيرة عندما يكون منسوب مياه النهر مرتفعاً" at bounding box center [371, 160] width 8 height 8
radio input "true"
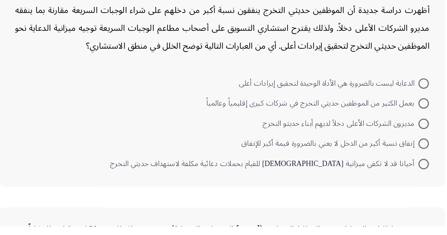
scroll to position [562, 0]
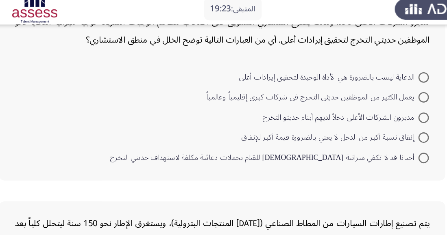
scroll to position [620, 0]
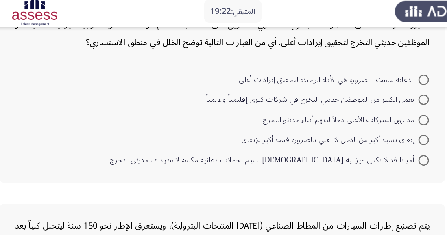
click at [371, 62] on span at bounding box center [371, 65] width 8 height 8
click at [371, 62] on input "الدعاية ليست بالضرورة هي الأداة الوحيدة لتحقيق إيرادات أعلى" at bounding box center [371, 65] width 8 height 8
radio input "true"
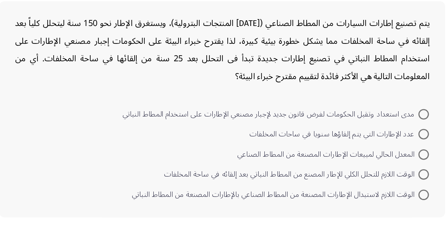
scroll to position [721, 0]
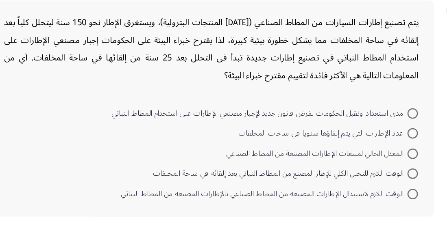
click at [367, 210] on span at bounding box center [371, 210] width 8 height 8
click at [367, 210] on input "الوقت اللازم لاستبدال الإطارات المصنعة من المطاط الصناعي بالإطارات المصنعة من ا…" at bounding box center [371, 210] width 8 height 8
radio input "true"
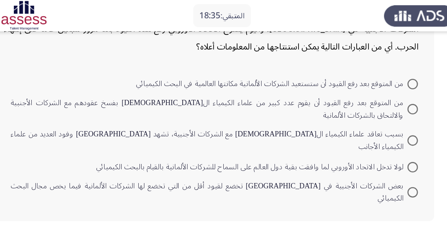
scroll to position [0, 0]
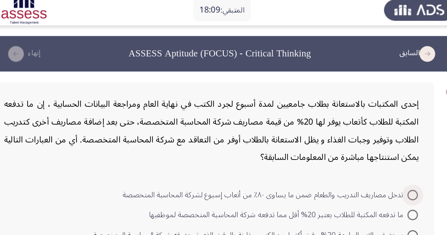
click at [246, 160] on span "تدخل مصاريف التدريب والطعام ضمن ما يساوى ٨٠٪ من أتعاب إسبوع لشركة المحاسبة المت…" at bounding box center [256, 156] width 221 height 10
click at [367, 160] on input "تدخل مصاريف التدريب والطعام ضمن ما يساوى ٨٠٪ من أتعاب إسبوع لشركة المحاسبة المت…" at bounding box center [371, 156] width 8 height 8
radio input "true"
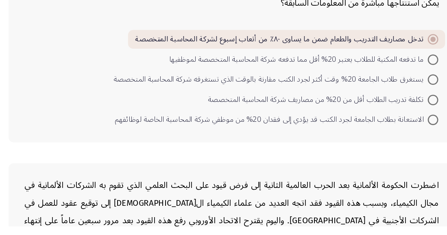
scroll to position [65, 0]
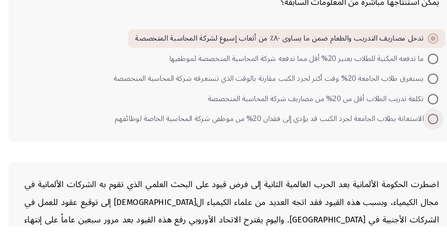
click at [368, 154] on span at bounding box center [371, 152] width 8 height 8
click at [368, 154] on input "الاستعانة بطلاب الجامعة لجرد الكتب قد يؤدي إلى فقدان 20% من موظفي شركة المحاسبة…" at bounding box center [371, 152] width 8 height 8
radio input "true"
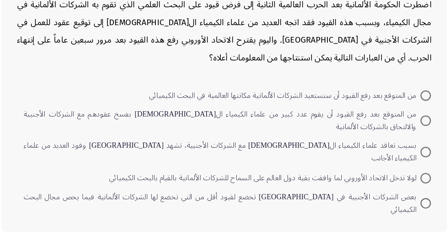
scroll to position [229, 0]
click at [373, 108] on span at bounding box center [371, 110] width 8 height 8
click at [373, 108] on input "من المتوقع بعد رفع القيود أن ستستعيد الشركات الألمانية مكانتها العالمية في البح…" at bounding box center [371, 110] width 8 height 8
radio input "true"
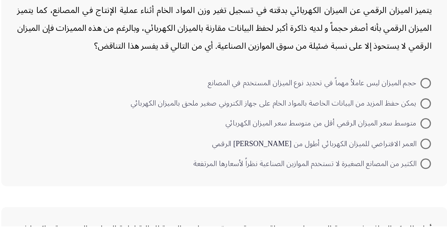
scroll to position [410, 0]
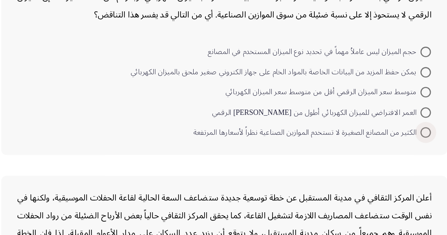
click at [368, 152] on span at bounding box center [371, 156] width 8 height 8
click at [368, 152] on input "الكثير من المصانع الصغيرة لا تستخدم الموازين الصناعية نظراً لأسعارها المرتفعة" at bounding box center [371, 156] width 8 height 8
radio input "true"
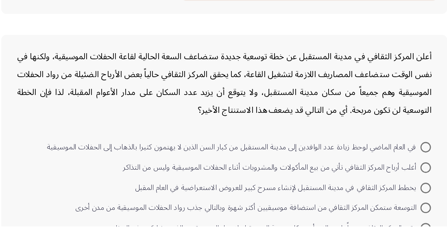
scroll to position [543, 0]
